Goal: Task Accomplishment & Management: Manage account settings

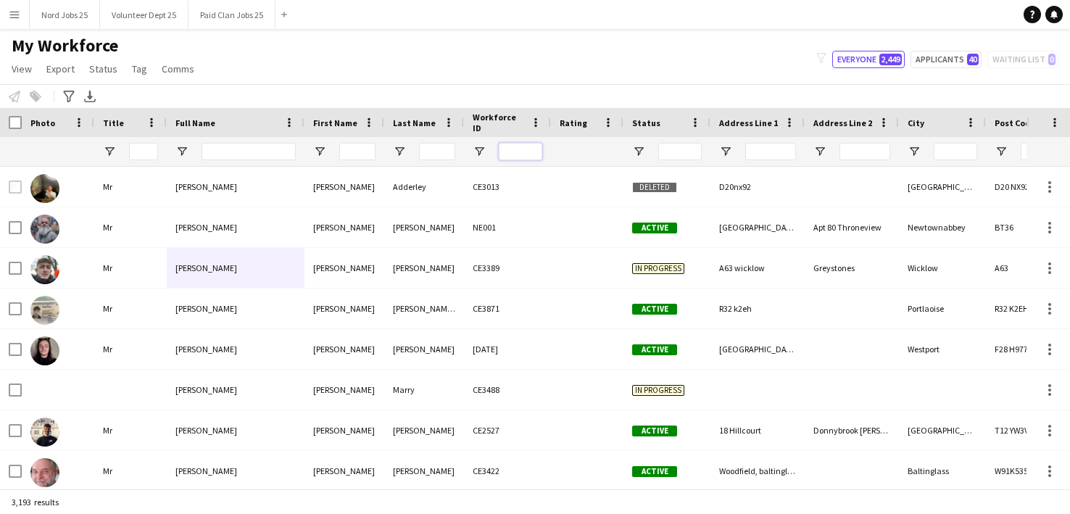
click at [510, 151] on input "Workforce ID Filter Input" at bounding box center [520, 151] width 43 height 17
click at [220, 148] on input "Full Name Filter Input" at bounding box center [248, 151] width 94 height 17
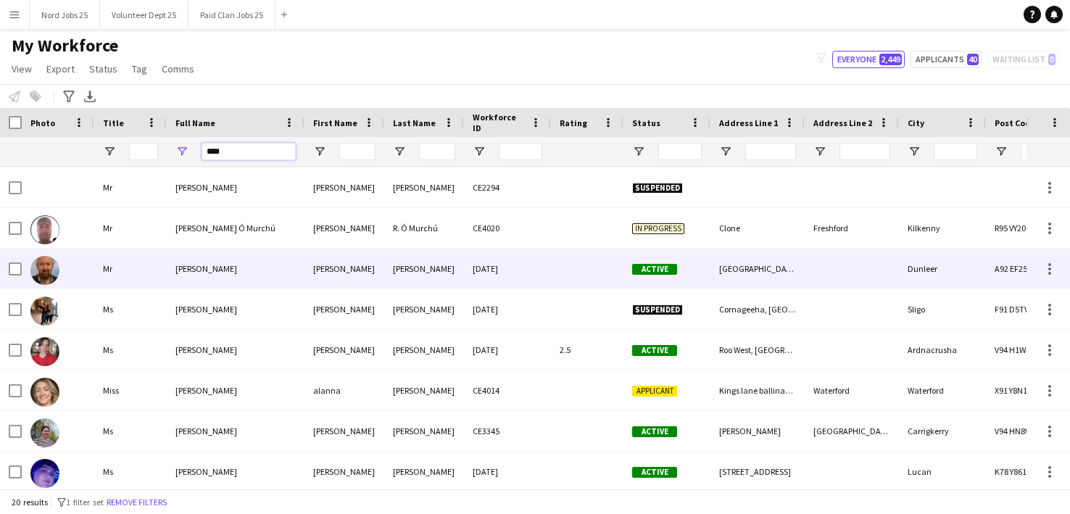
scroll to position [204, 0]
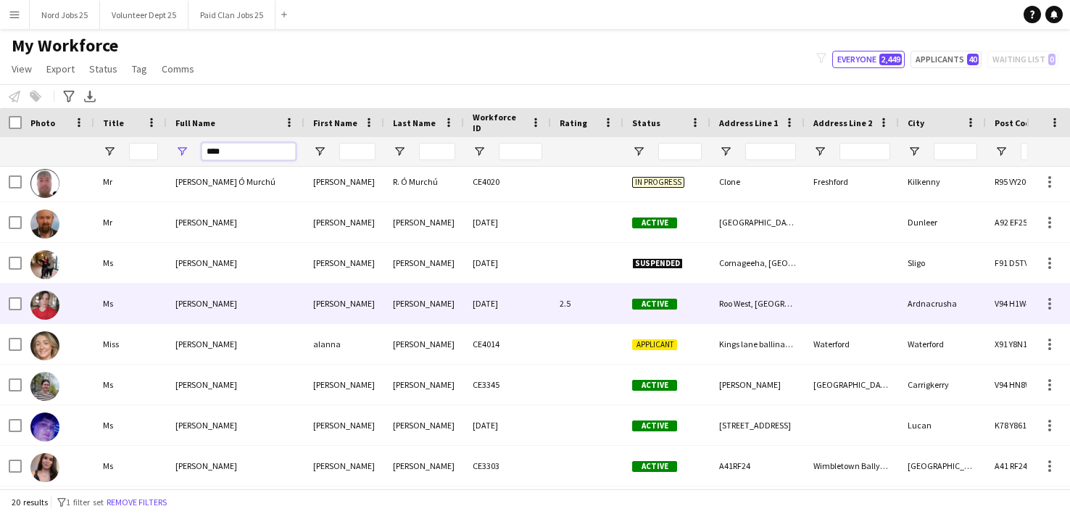
type input "****"
click at [272, 299] on div "[PERSON_NAME]" at bounding box center [236, 303] width 138 height 40
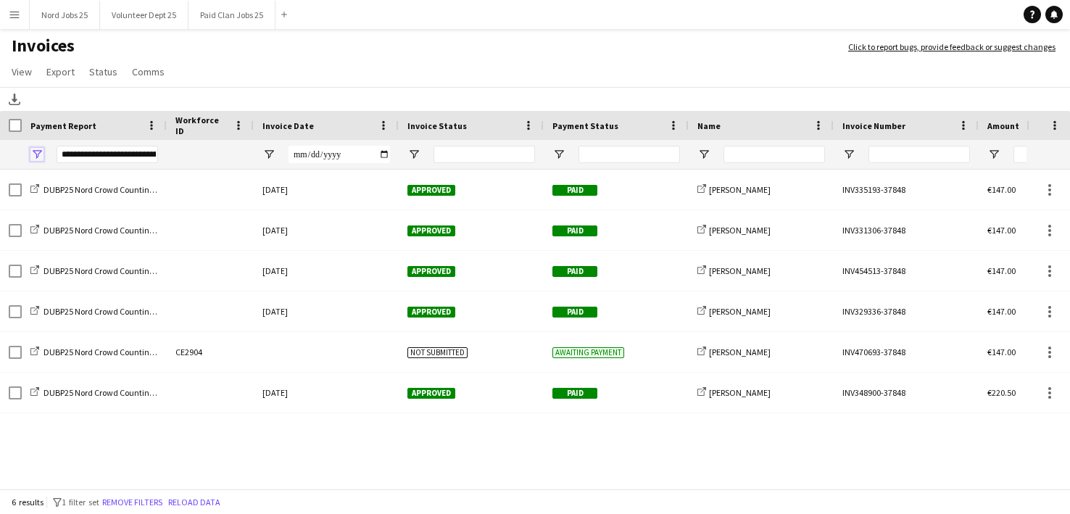
click at [36, 149] on span "Open Filter Menu" at bounding box center [36, 154] width 13 height 13
click at [38, 154] on span "Open Filter Menu" at bounding box center [36, 154] width 13 height 13
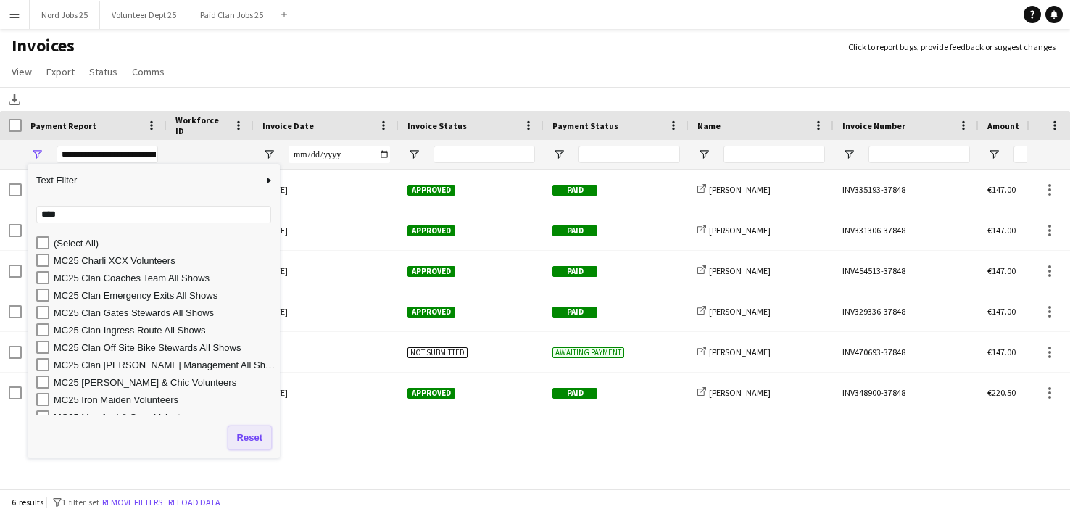
click at [250, 433] on button "Reset" at bounding box center [249, 437] width 43 height 23
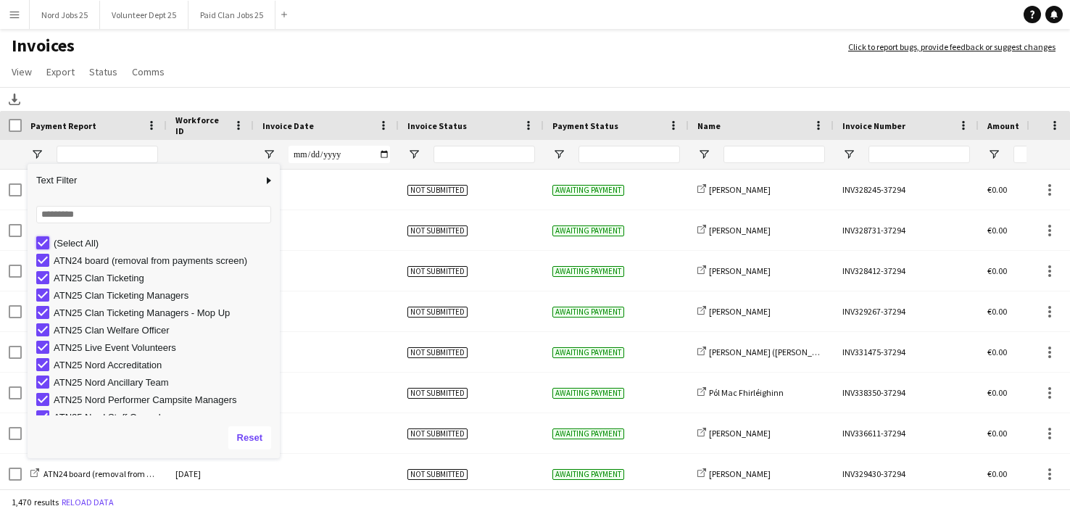
type input "***"
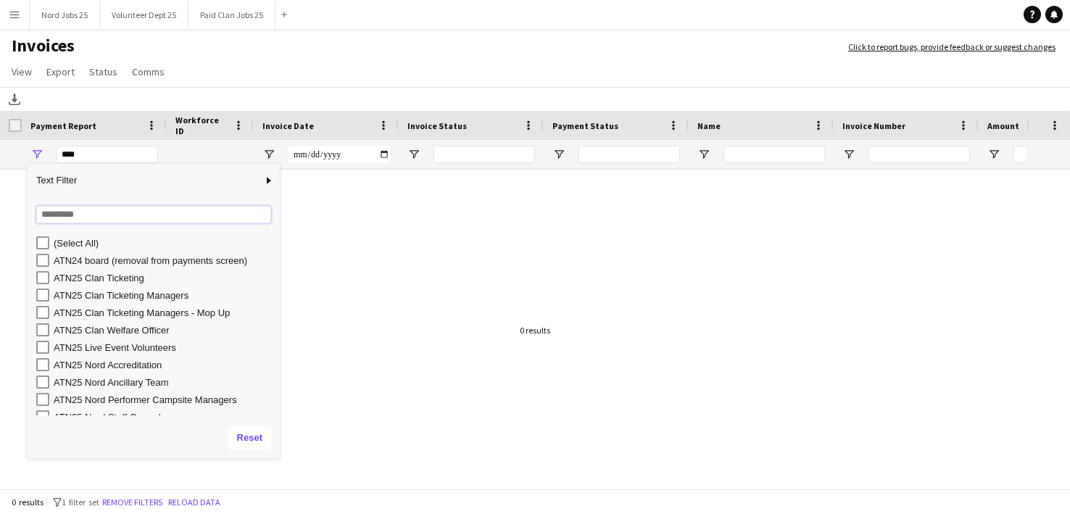
click at [72, 217] on input "Search filter values" at bounding box center [153, 214] width 235 height 17
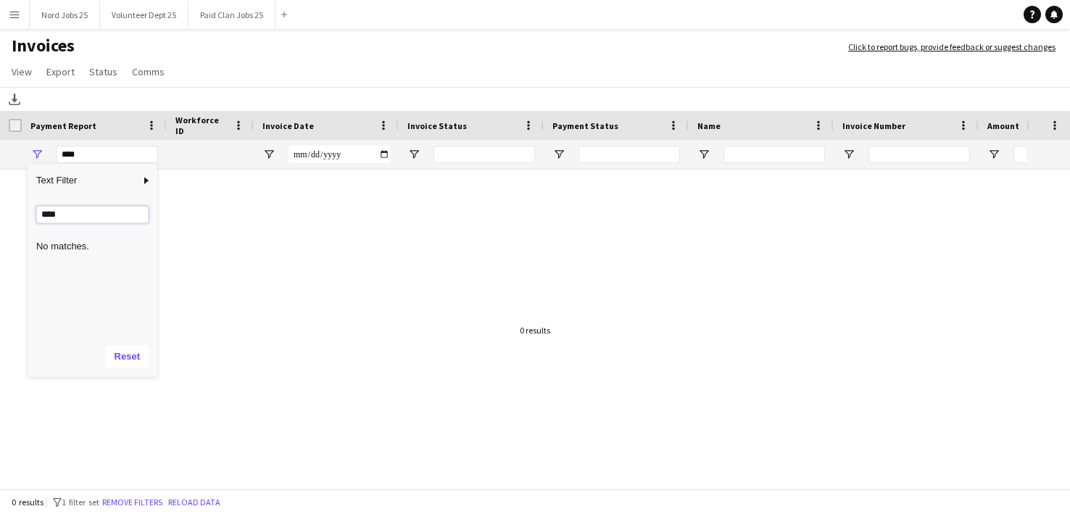
click at [82, 211] on input "****" at bounding box center [92, 214] width 112 height 17
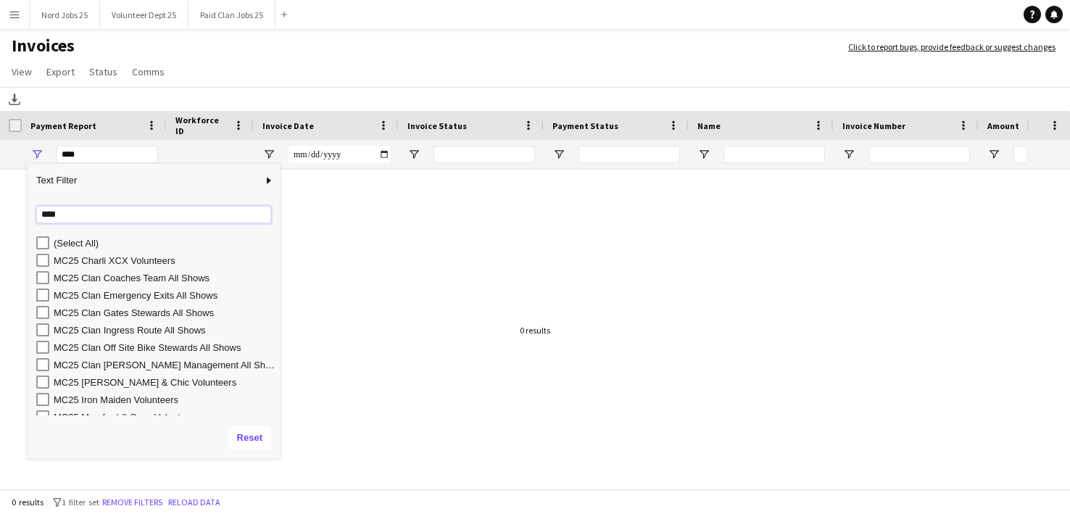
type input "****"
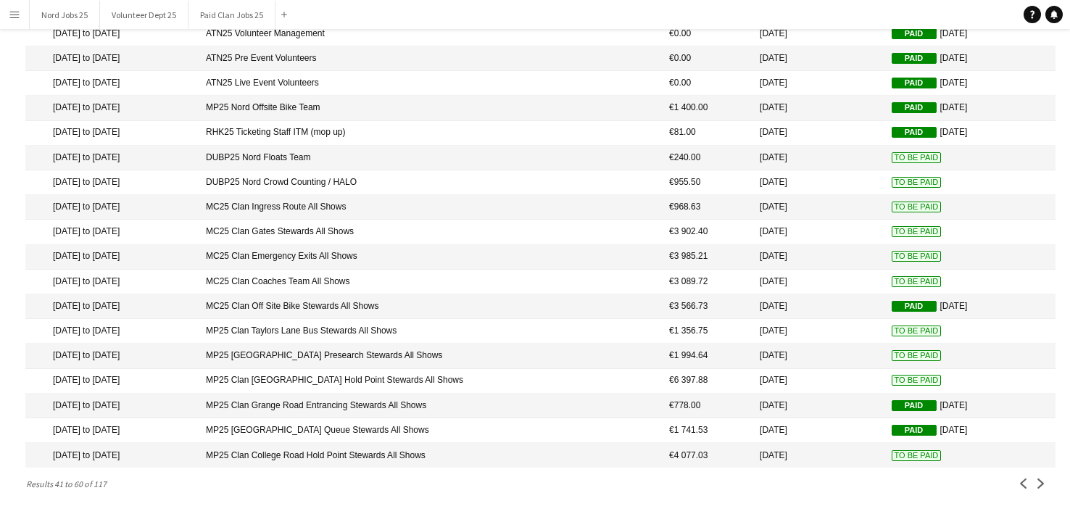
click at [390, 202] on mat-cell "MC25 Clan Ingress Route All Shows" at bounding box center [430, 207] width 463 height 25
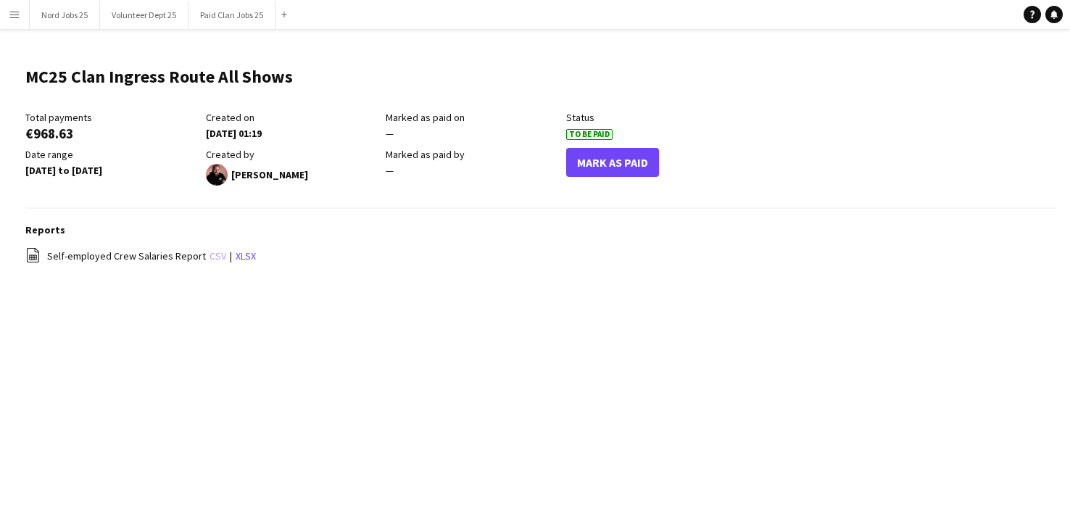
click at [209, 257] on link "csv" at bounding box center [217, 255] width 17 height 13
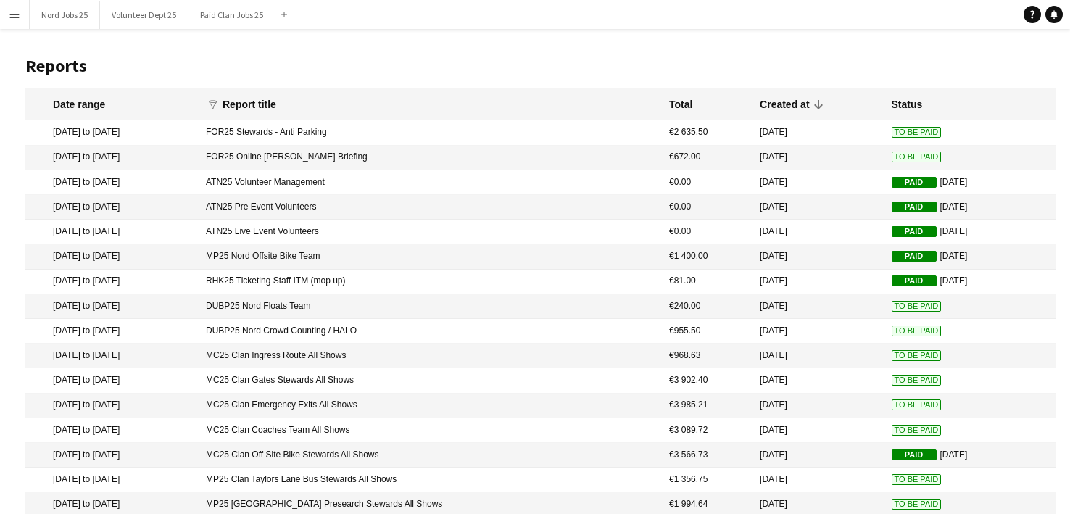
scroll to position [162, 0]
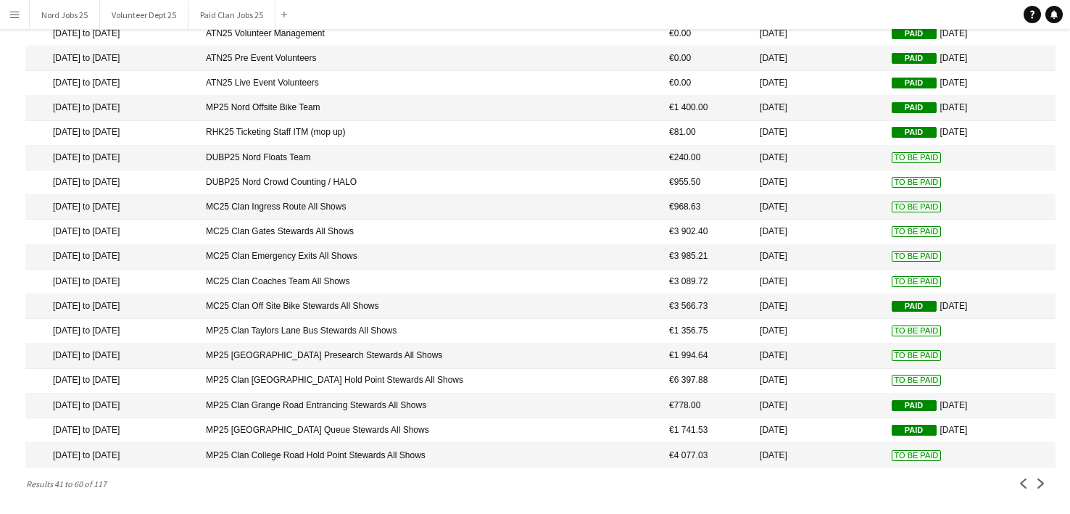
click at [371, 221] on mat-cell "MC25 Clan Gates Stewards All Shows" at bounding box center [430, 232] width 463 height 25
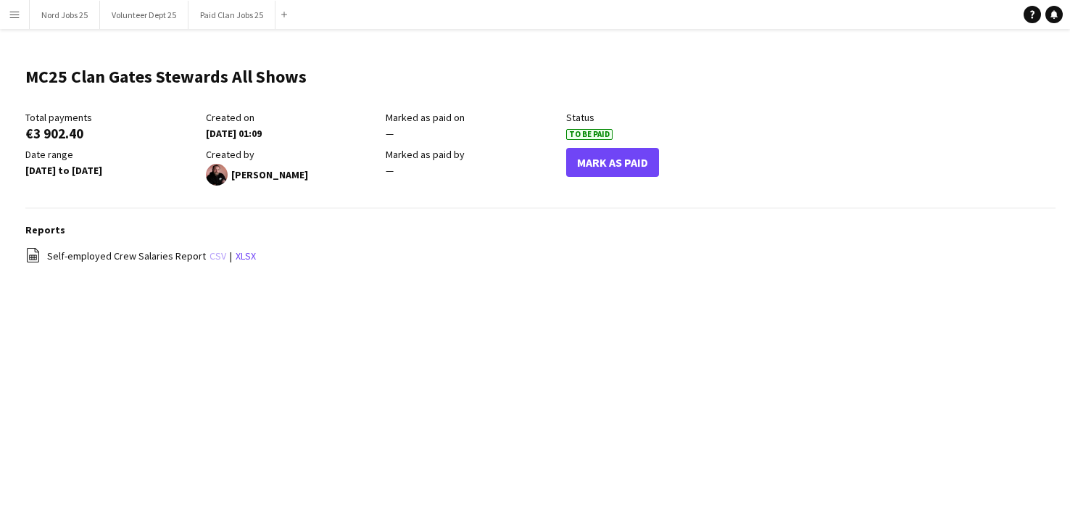
click at [209, 261] on link "csv" at bounding box center [217, 255] width 17 height 13
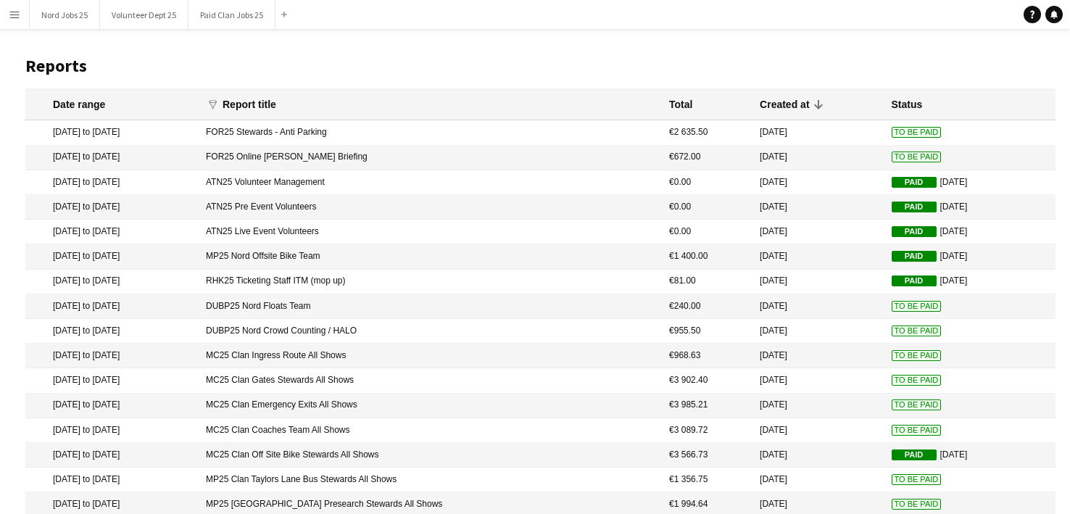
scroll to position [162, 0]
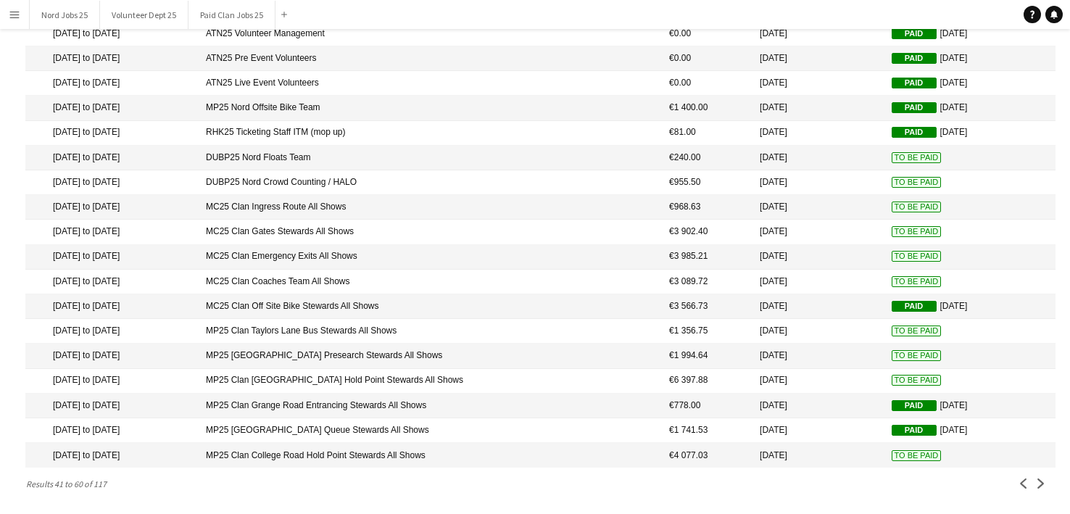
click at [428, 249] on mat-cell "MC25 Clan Emergency Exits All Shows" at bounding box center [430, 257] width 463 height 25
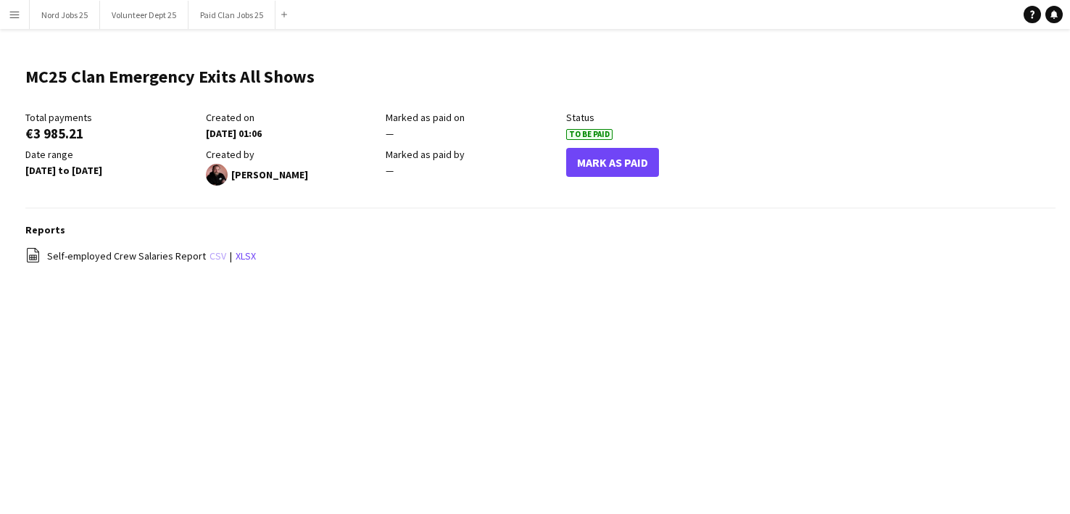
click at [209, 257] on link "csv" at bounding box center [217, 255] width 17 height 13
click at [209, 259] on link "csv" at bounding box center [217, 255] width 17 height 13
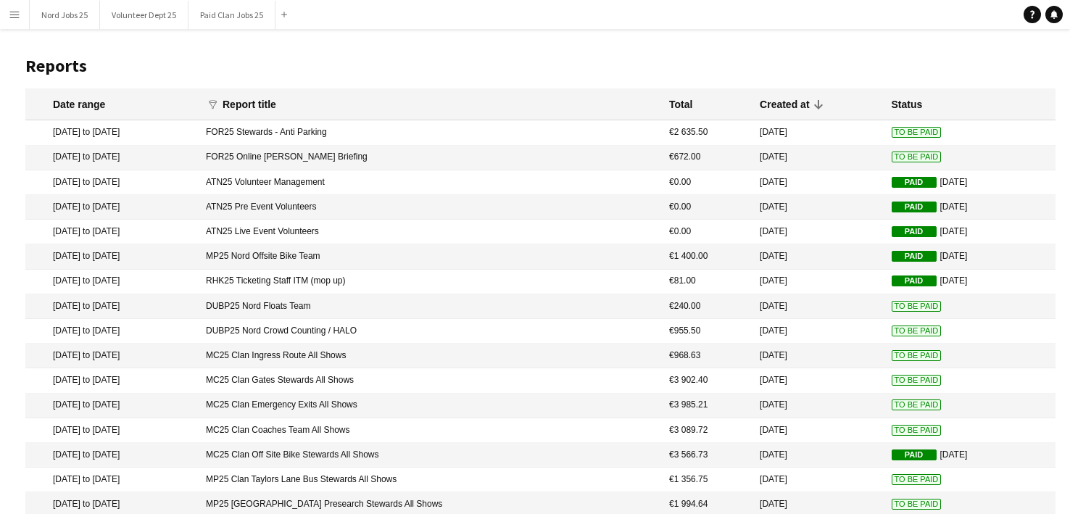
scroll to position [162, 0]
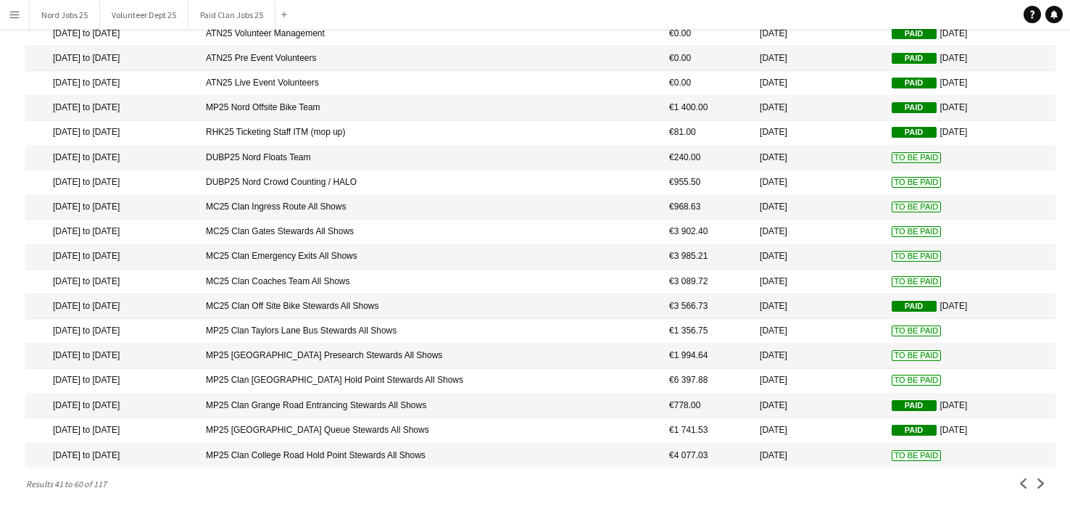
click at [475, 277] on mat-cell "MC25 Clan Coaches Team All Shows" at bounding box center [430, 282] width 463 height 25
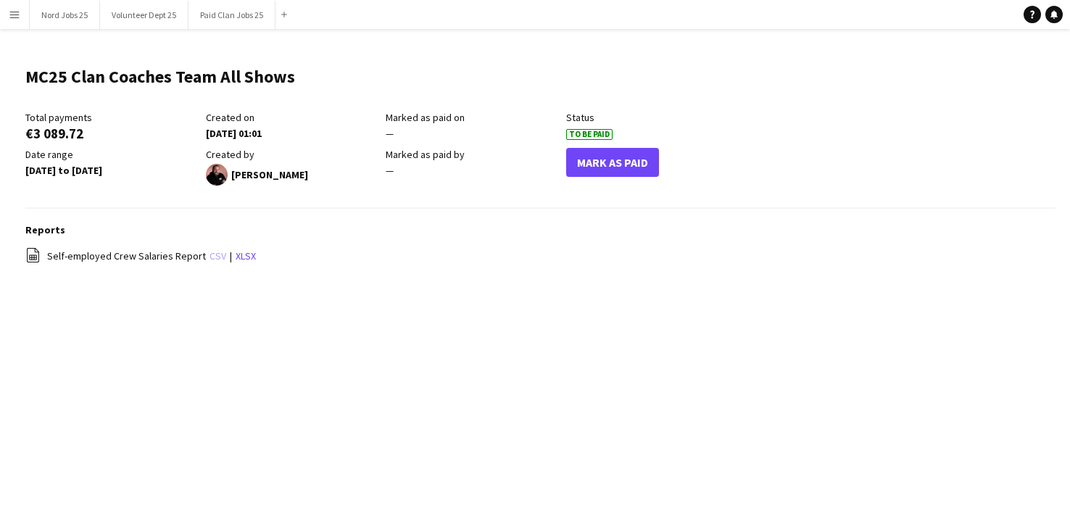
click at [212, 254] on link "csv" at bounding box center [217, 255] width 17 height 13
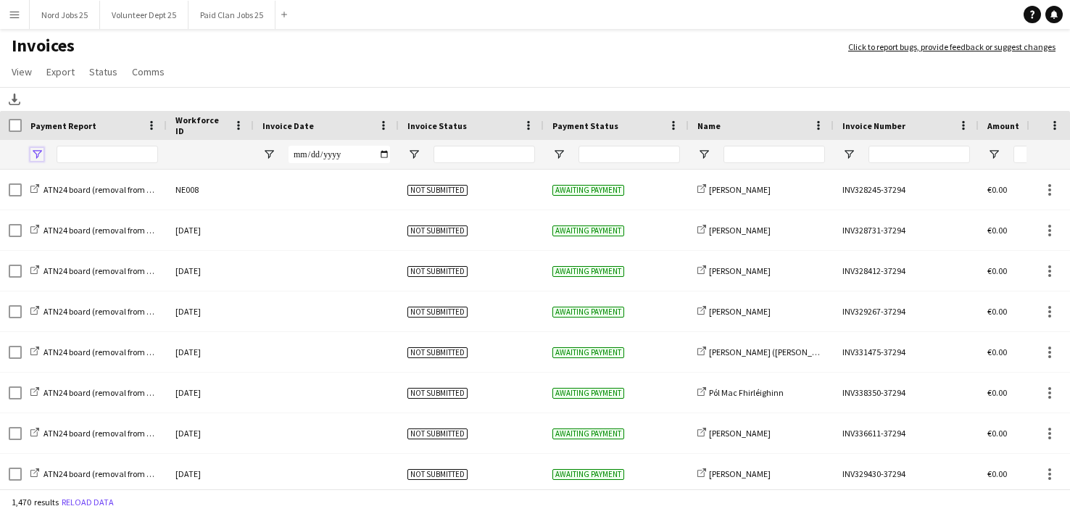
click at [41, 151] on span "Open Filter Menu" at bounding box center [36, 154] width 13 height 13
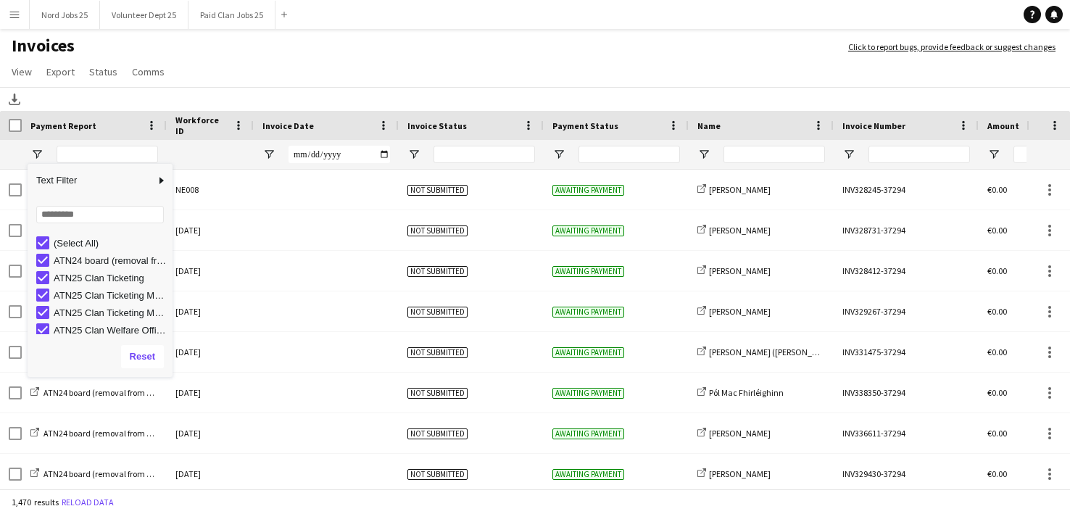
click at [94, 244] on div "(Select All)" at bounding box center [111, 243] width 115 height 11
type input "***"
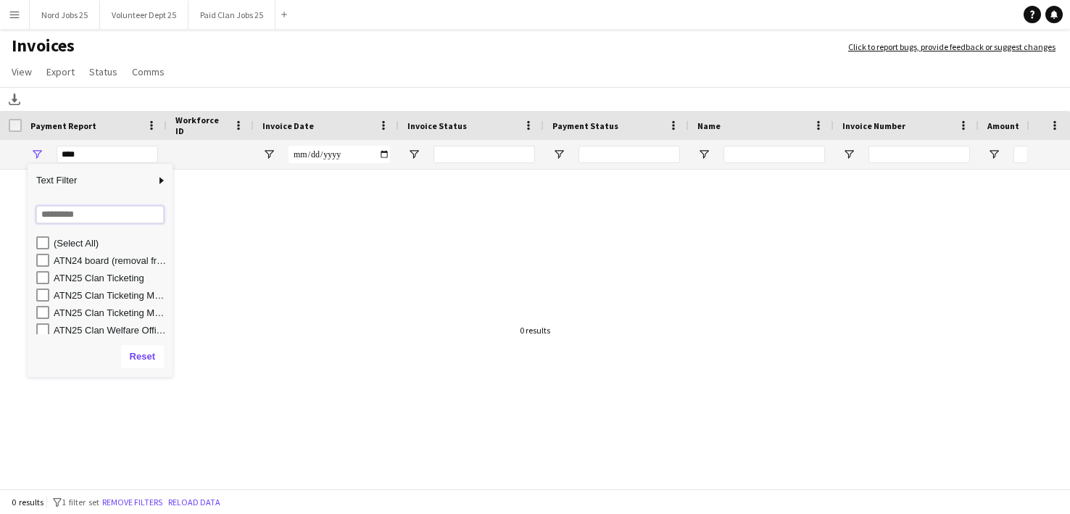
click at [103, 215] on input "Search filter values" at bounding box center [100, 214] width 128 height 17
type input "****"
click at [111, 328] on div "MC25 Clan Ingress Route All Shows" at bounding box center [111, 330] width 115 height 11
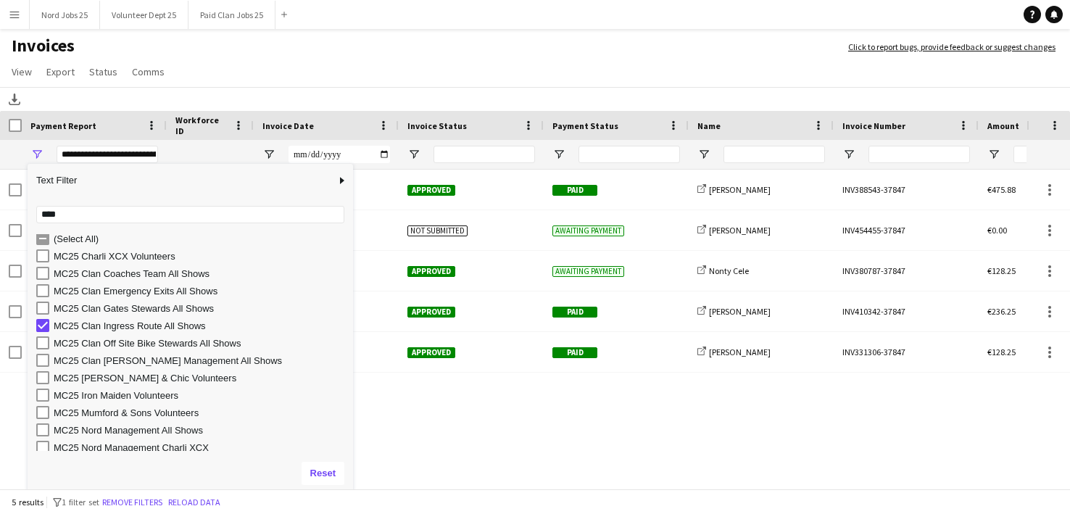
drag, startPoint x: 185, startPoint y: 374, endPoint x: 353, endPoint y: 473, distance: 195.3
click at [353, 473] on div "Drag here to set row groups Drag here to set column labels Payment Report Workf…" at bounding box center [535, 301] width 1070 height 381
click at [225, 95] on div "Download" at bounding box center [535, 99] width 1070 height 24
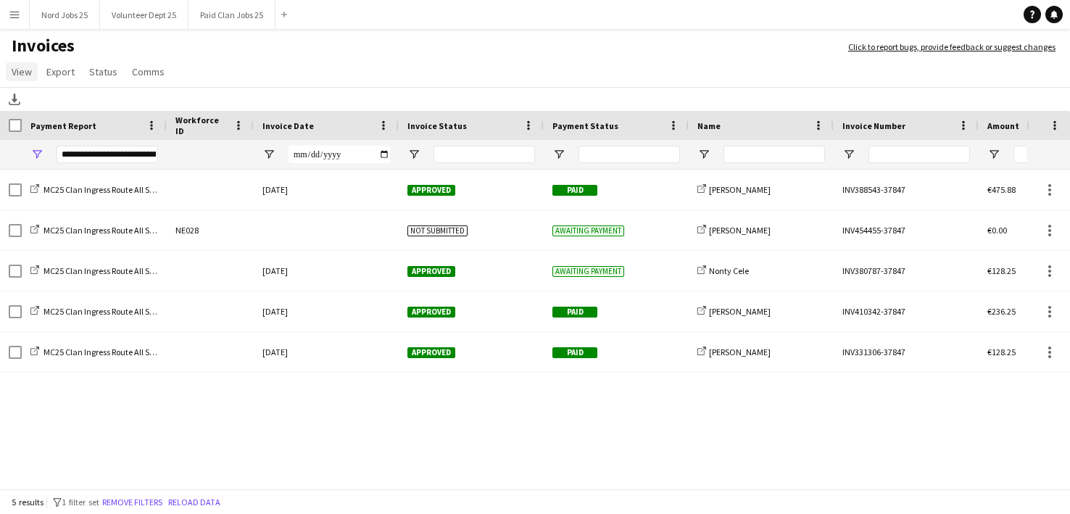
click at [22, 72] on span "View" at bounding box center [22, 71] width 20 height 13
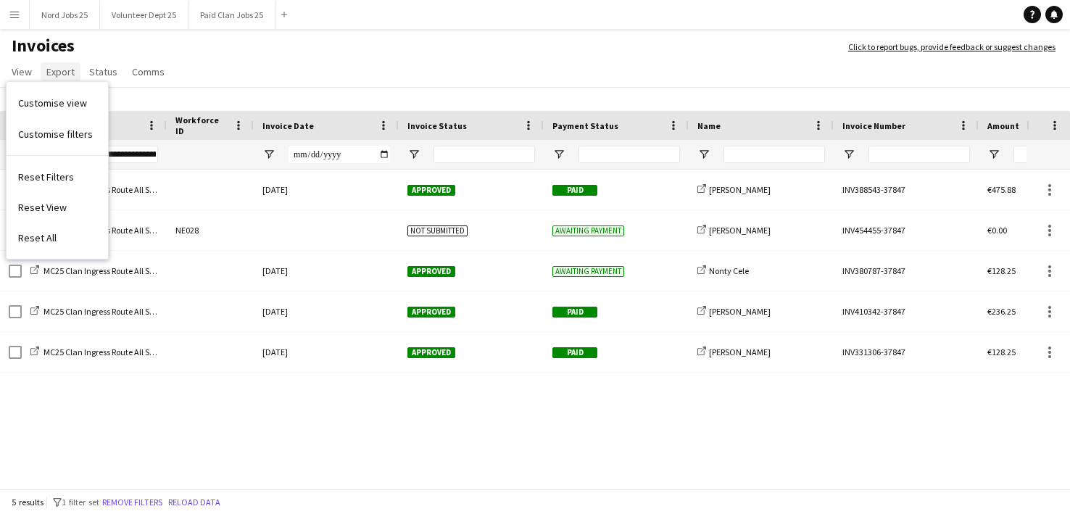
click at [51, 74] on span "Export" at bounding box center [60, 71] width 28 height 13
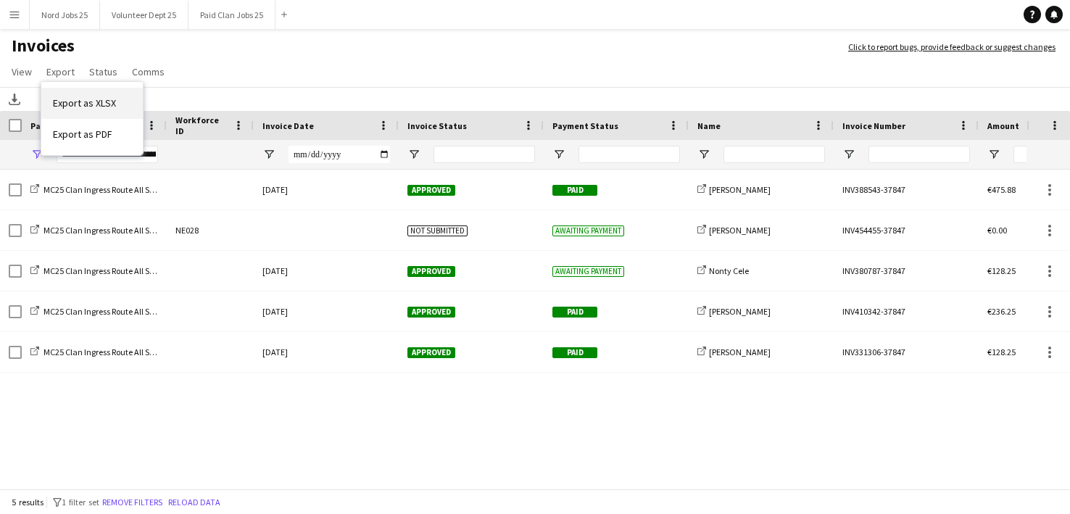
click at [78, 101] on span "Export as XLSX" at bounding box center [84, 102] width 63 height 13
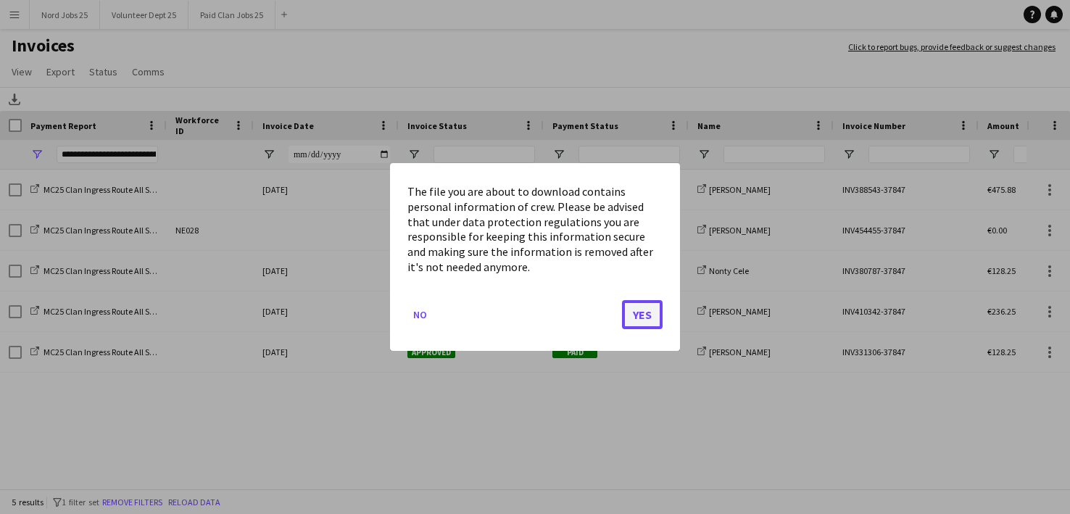
click at [644, 309] on button "Yes" at bounding box center [642, 314] width 41 height 29
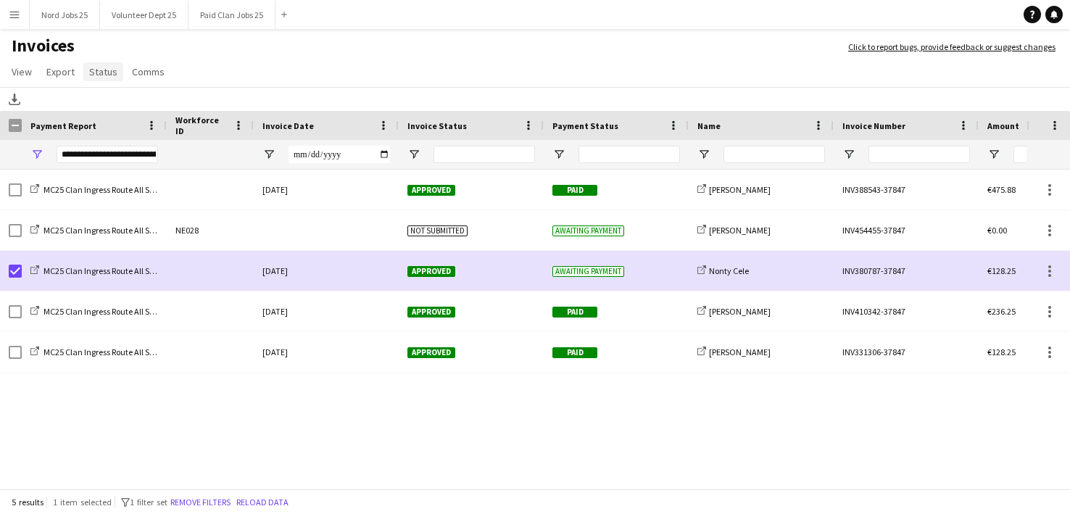
click at [100, 75] on span "Status" at bounding box center [103, 71] width 28 height 13
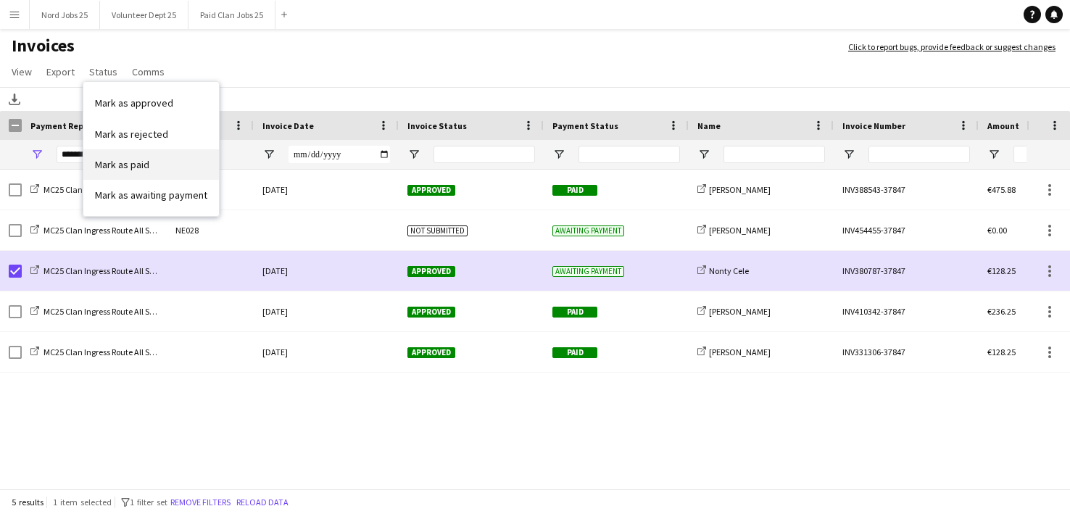
click at [123, 173] on link "Mark as paid" at bounding box center [151, 164] width 136 height 30
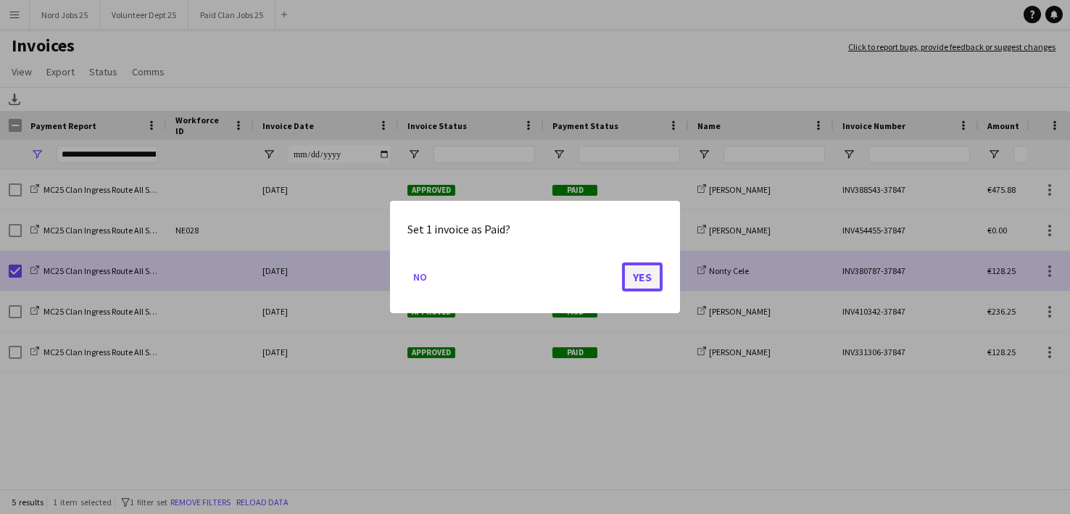
click at [649, 276] on button "Yes" at bounding box center [642, 276] width 41 height 29
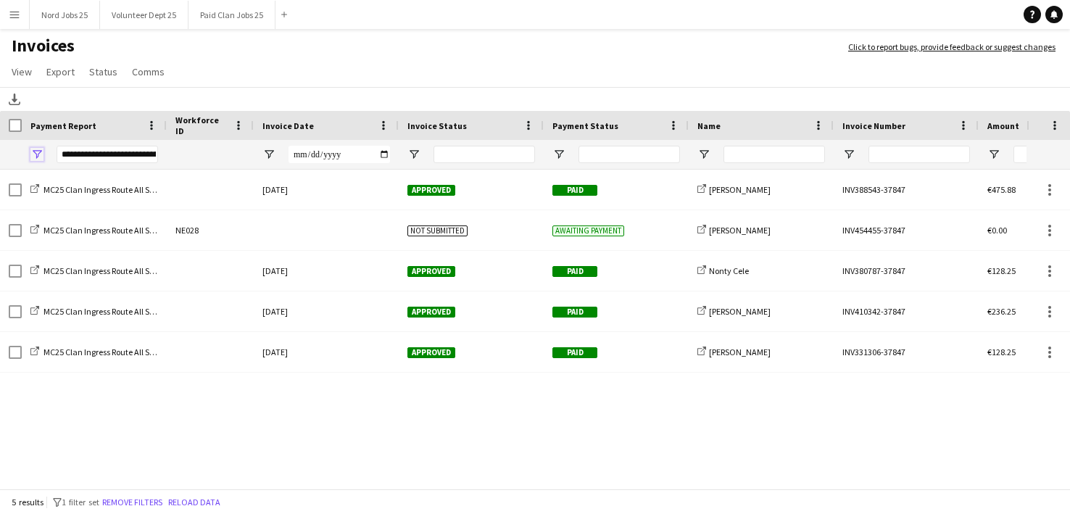
click at [39, 159] on span "Open Filter Menu" at bounding box center [36, 154] width 13 height 13
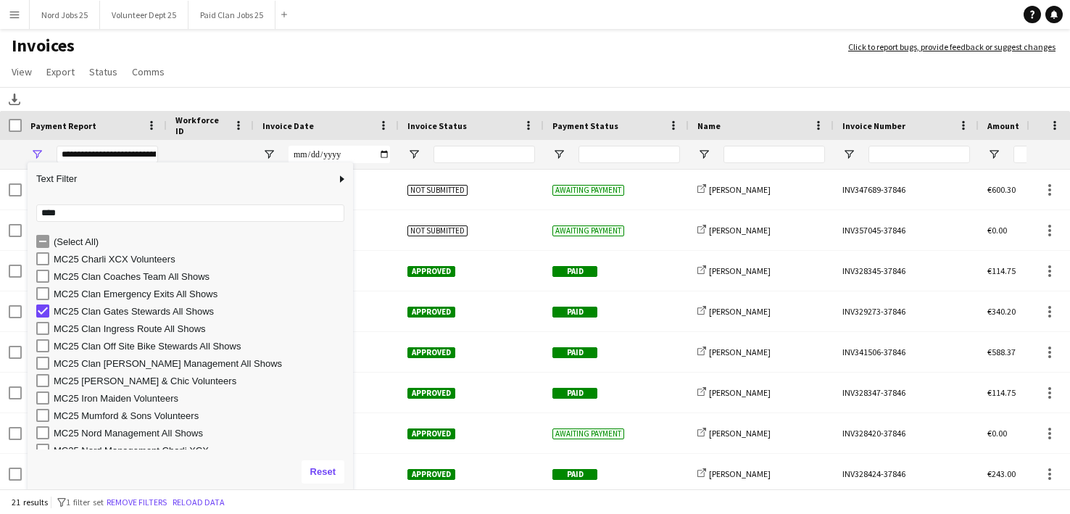
click at [287, 55] on h1 "Invoices" at bounding box center [417, 47] width 834 height 25
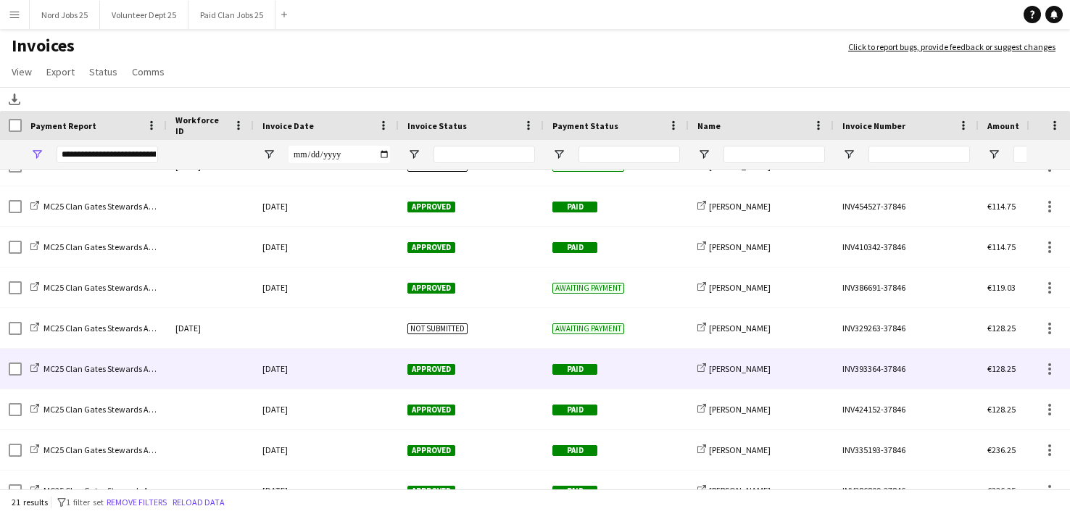
scroll to position [530, 0]
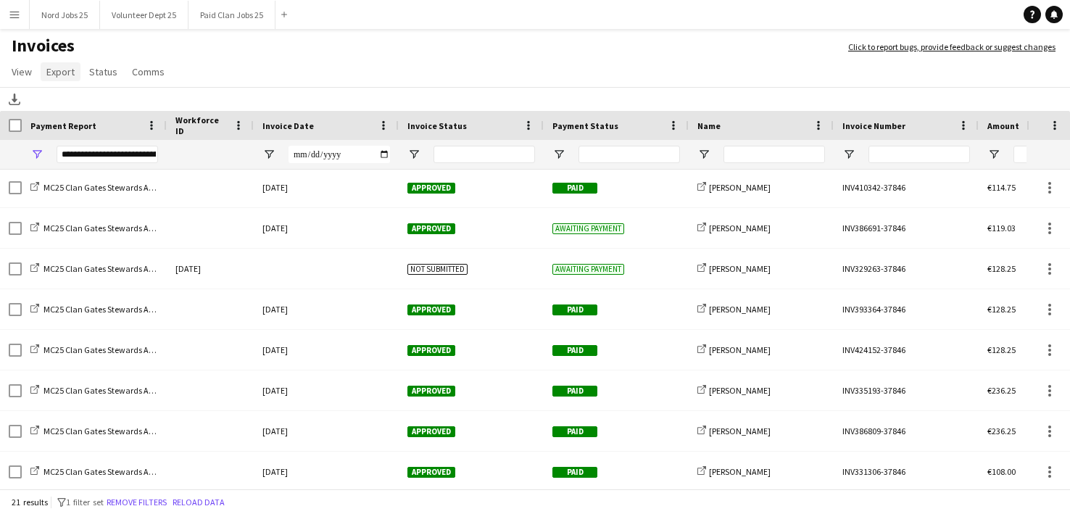
click at [59, 67] on span "Export" at bounding box center [60, 71] width 28 height 13
click at [112, 97] on span "Export as XLSX" at bounding box center [84, 102] width 63 height 13
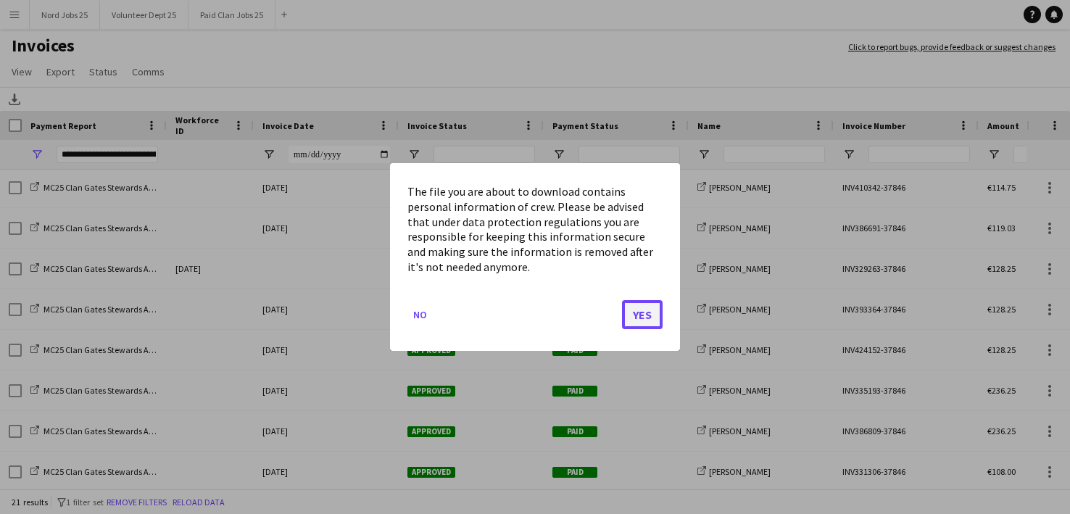
click at [661, 307] on button "Yes" at bounding box center [642, 314] width 41 height 29
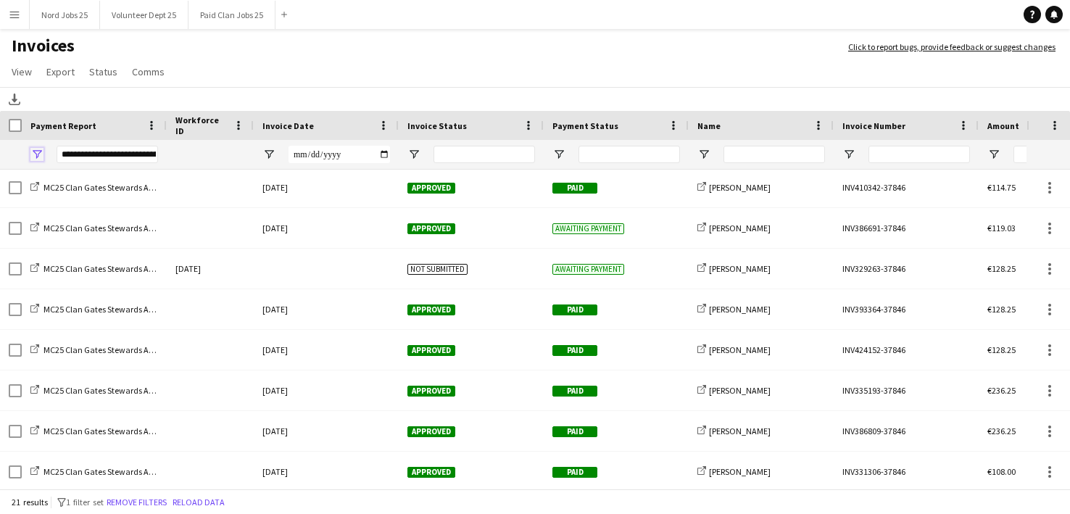
click at [37, 151] on span "Open Filter Menu" at bounding box center [36, 154] width 13 height 13
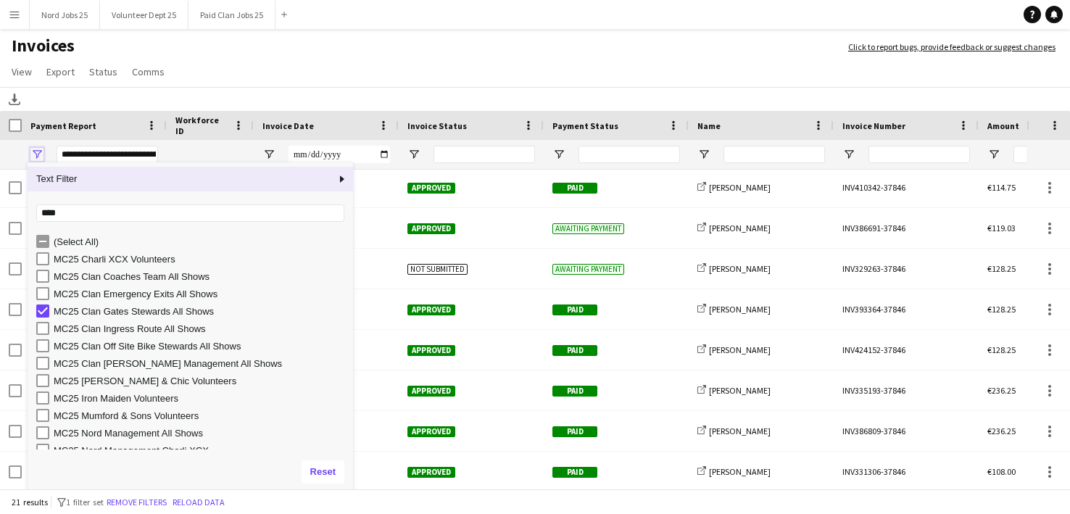
click at [37, 151] on span "Open Filter Menu" at bounding box center [36, 154] width 13 height 13
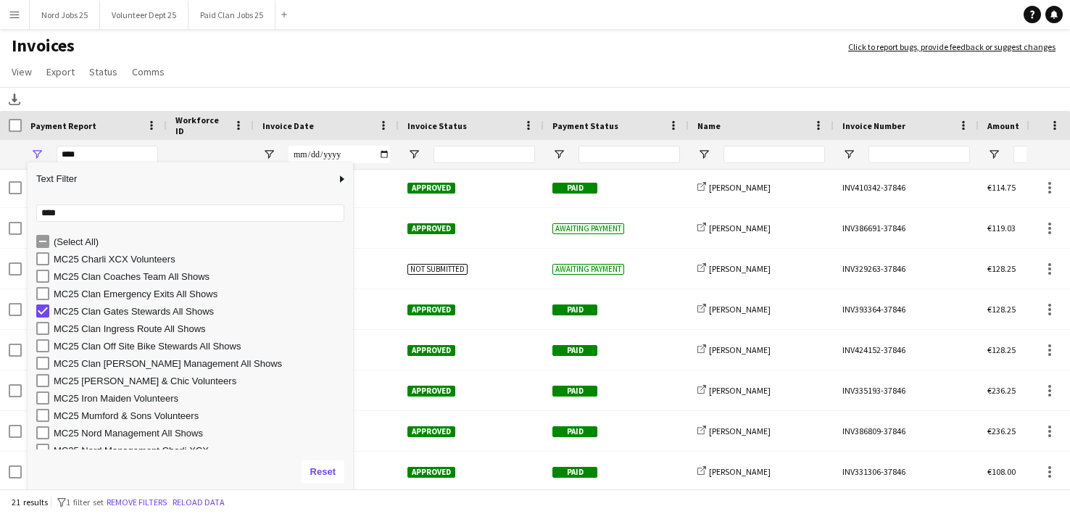
scroll to position [0, 0]
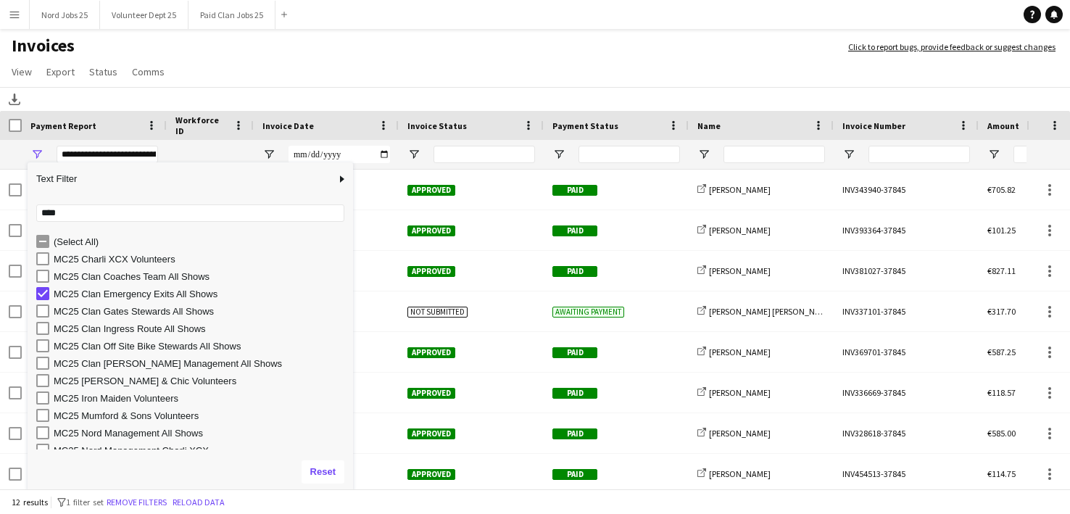
click at [333, 63] on app-page-menu "View Customise view Customise filters Reset Filters Reset View Reset All Export…" at bounding box center [535, 73] width 1070 height 28
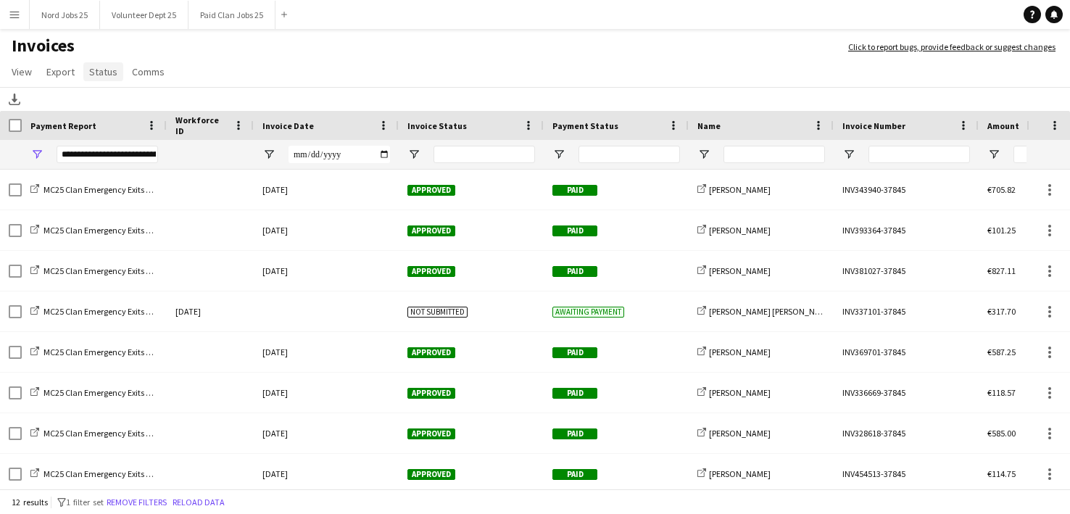
click at [111, 73] on span "Status" at bounding box center [103, 71] width 28 height 13
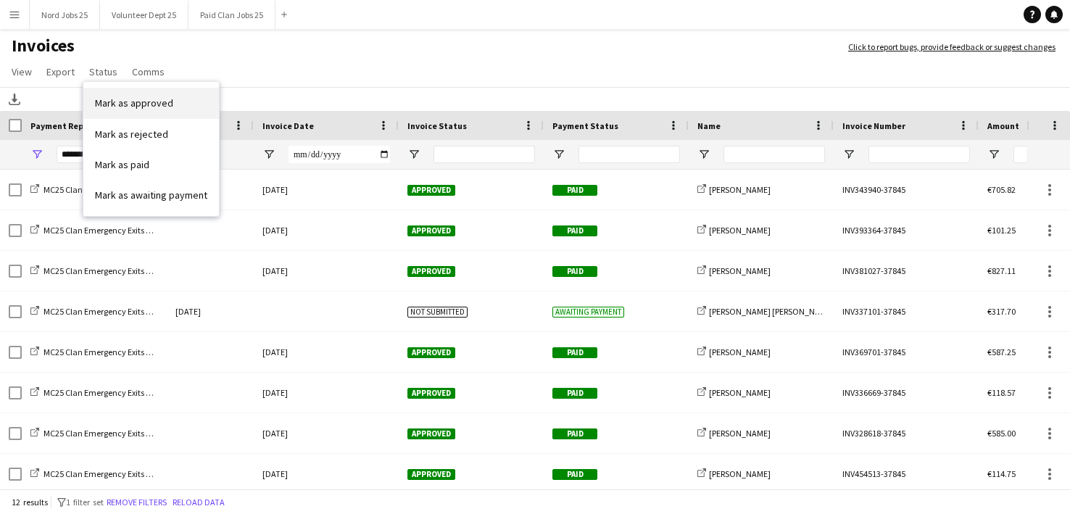
click at [149, 112] on link "Mark as approved" at bounding box center [151, 103] width 136 height 30
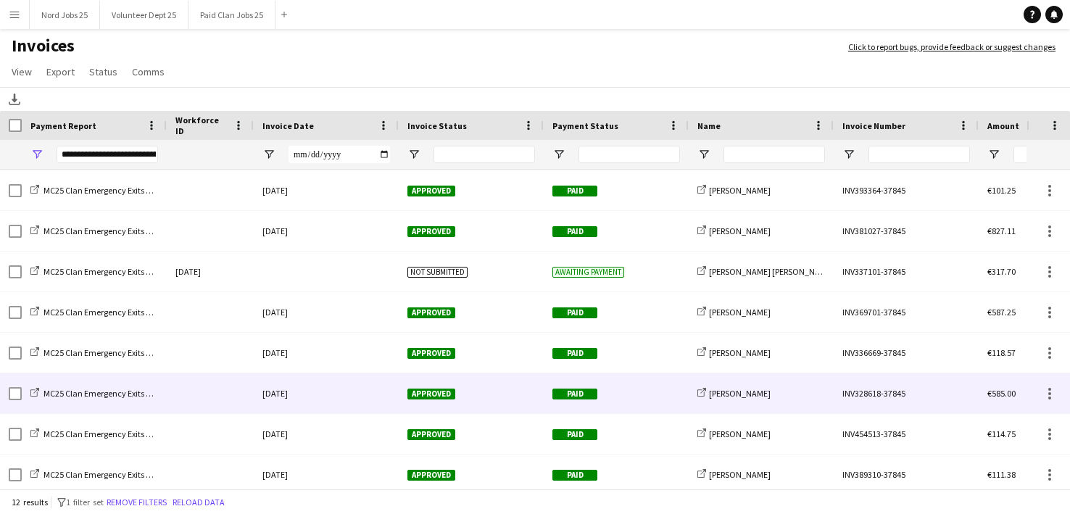
scroll to position [82, 0]
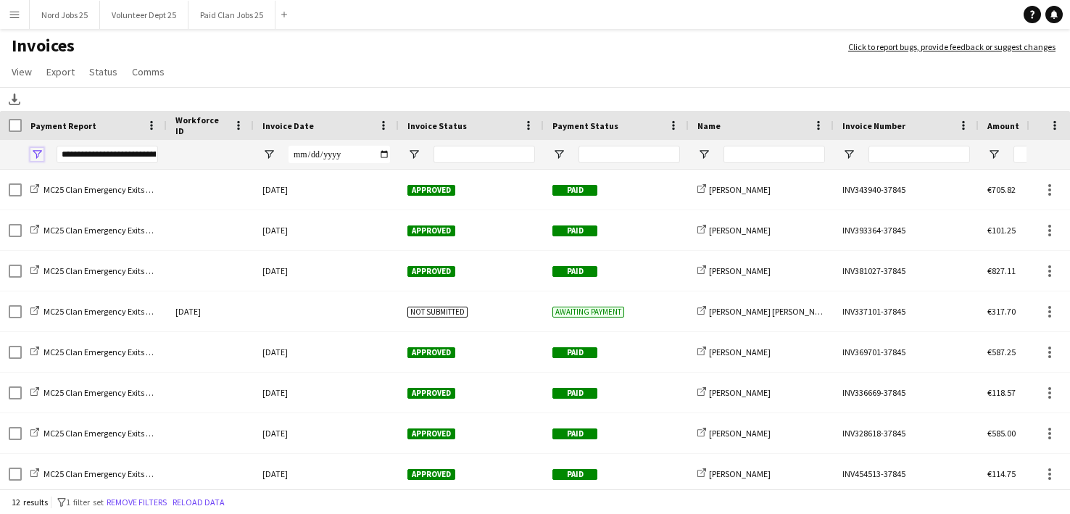
click at [39, 154] on span "Open Filter Menu" at bounding box center [36, 154] width 13 height 13
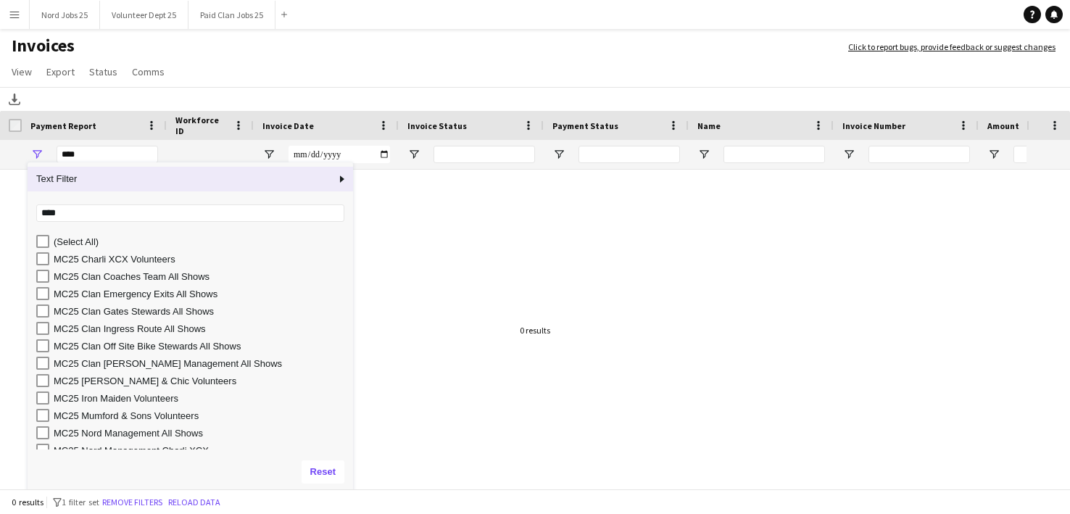
click at [128, 277] on div "MC25 Clan Coaches Team All Shows" at bounding box center [201, 276] width 295 height 11
type input "**********"
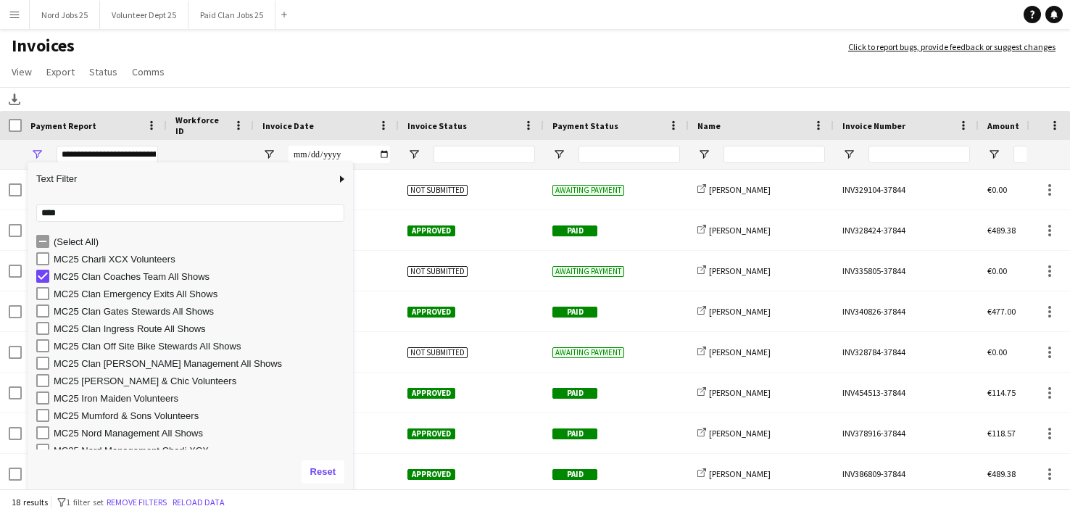
click at [330, 41] on h1 "Invoices" at bounding box center [417, 47] width 834 height 25
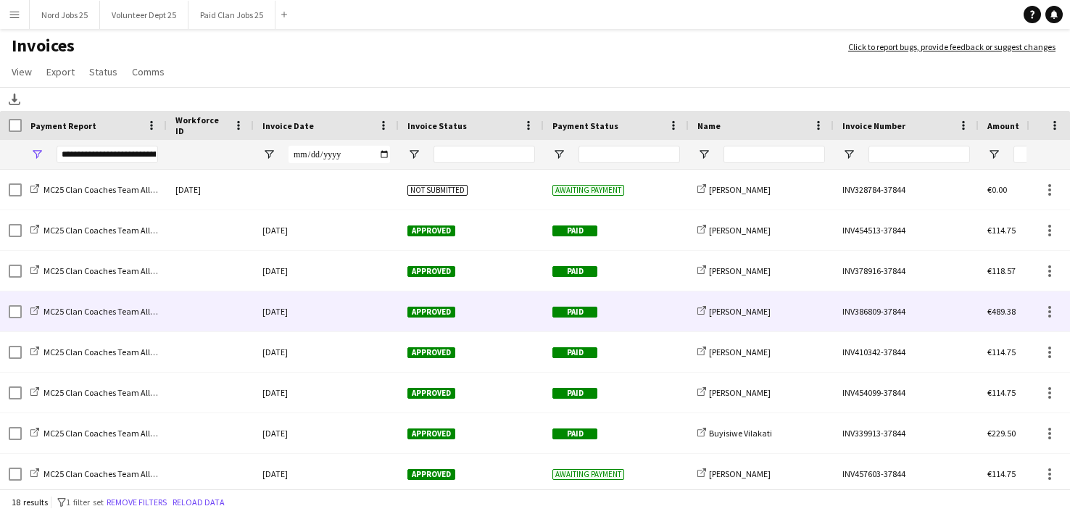
scroll to position [169, 0]
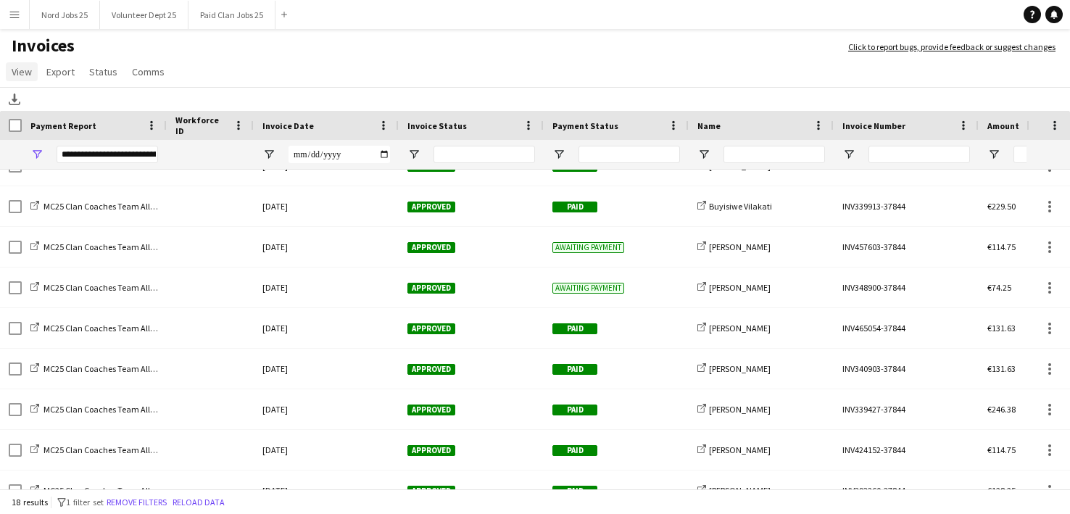
click at [24, 70] on span "View" at bounding box center [22, 71] width 20 height 13
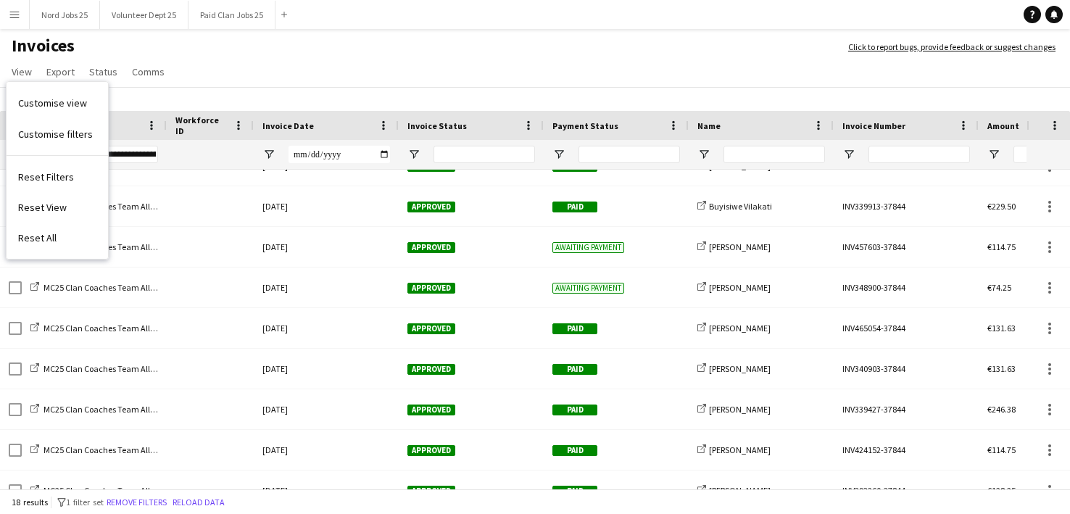
click at [220, 59] on h1 "Invoices" at bounding box center [417, 47] width 834 height 25
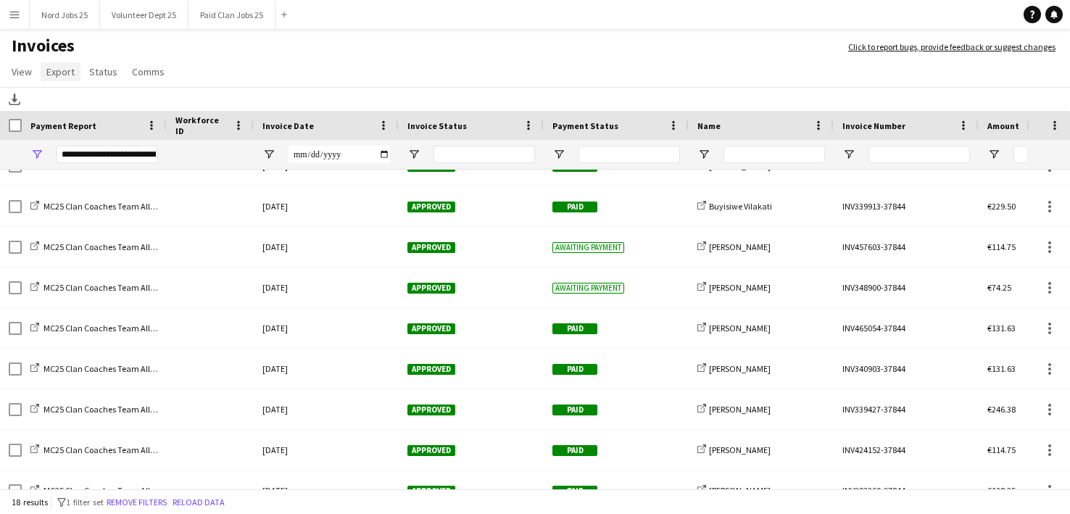
click at [57, 66] on span "Export" at bounding box center [60, 71] width 28 height 13
click at [67, 101] on span "Export as XLSX" at bounding box center [84, 102] width 63 height 13
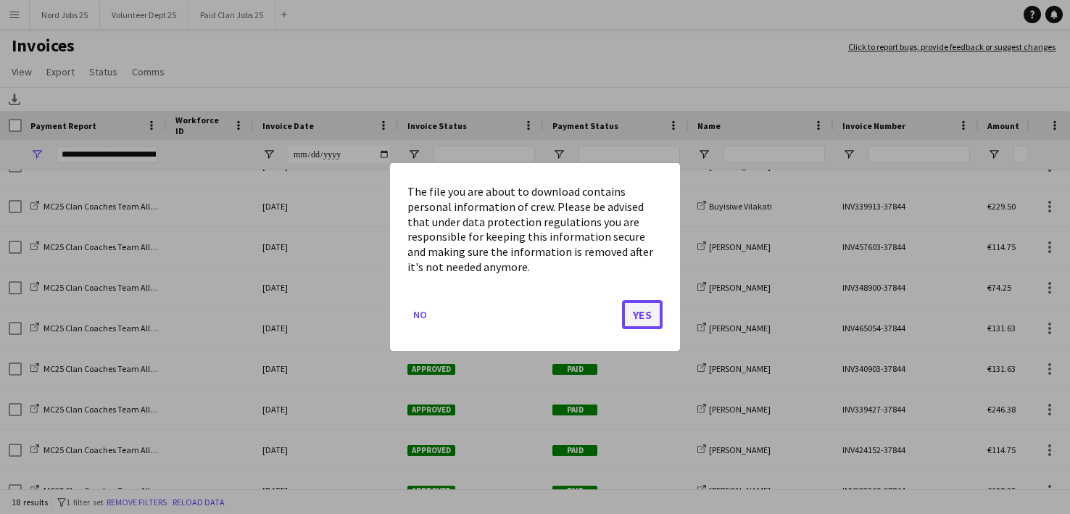
click at [644, 312] on button "Yes" at bounding box center [642, 314] width 41 height 29
